Goal: Check status

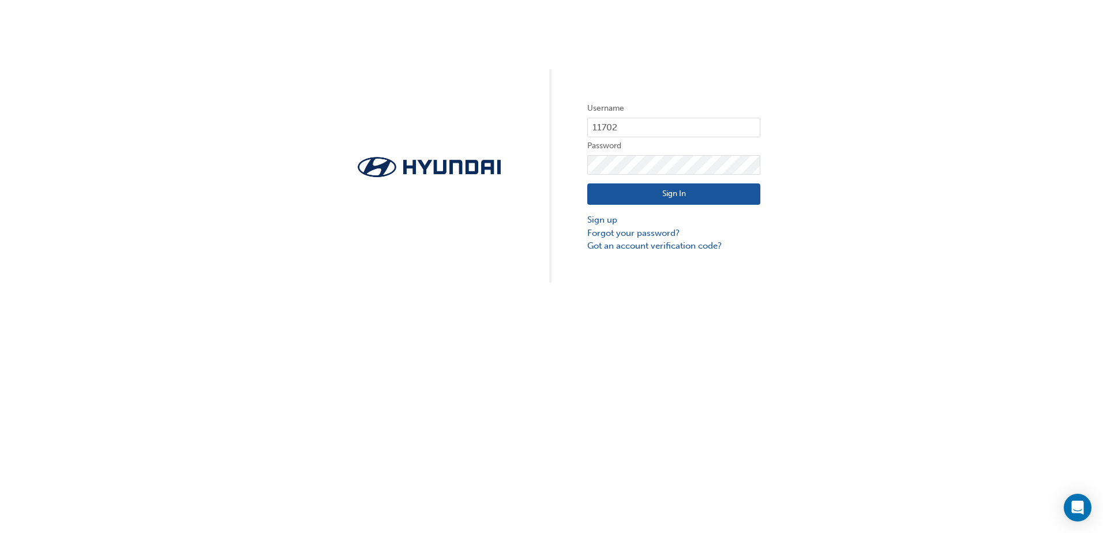
click at [666, 197] on button "Sign In" at bounding box center [673, 194] width 173 height 22
